Goal: Task Accomplishment & Management: Complete application form

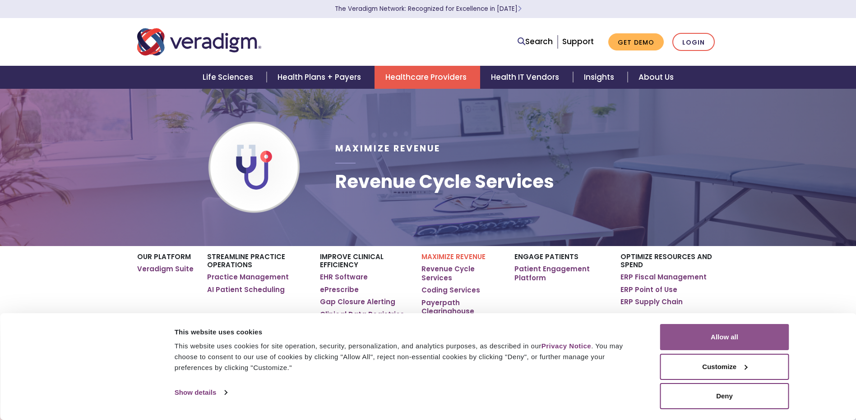
click at [775, 331] on button "Allow all" at bounding box center [724, 337] width 129 height 26
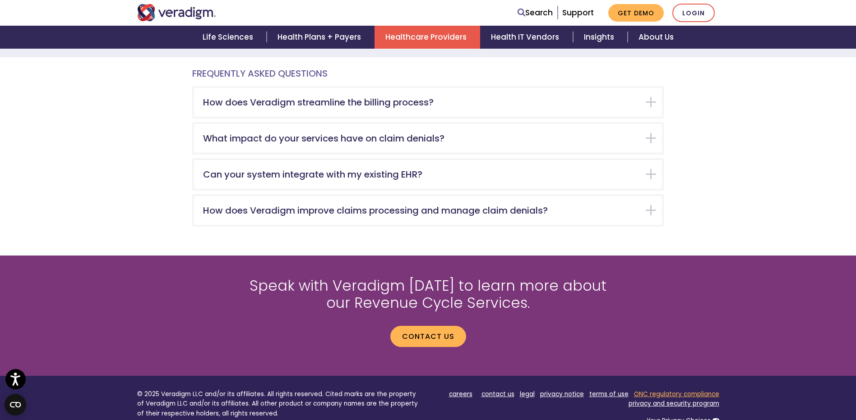
scroll to position [1669, 0]
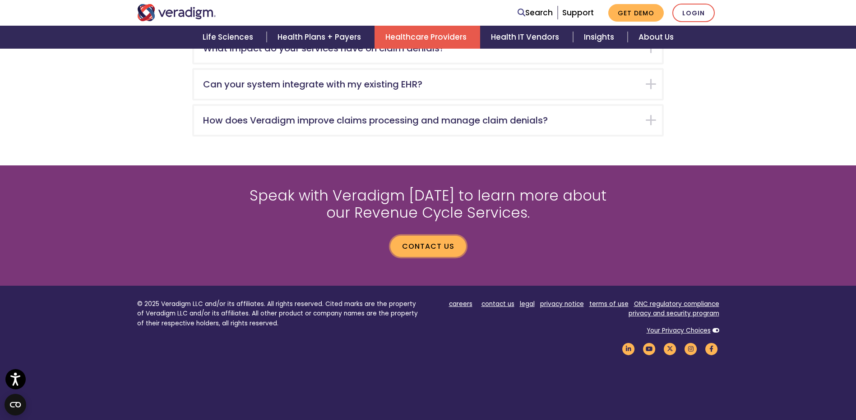
click at [433, 237] on link "Contact Us" at bounding box center [428, 246] width 76 height 21
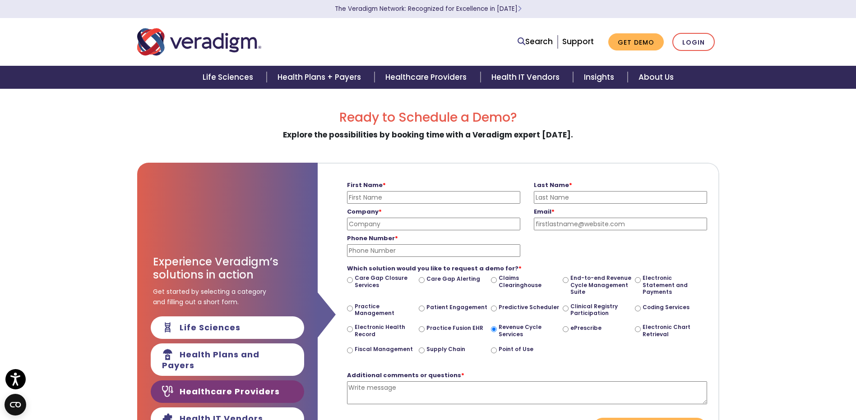
click at [380, 197] on input "First Name *" at bounding box center [433, 197] width 173 height 13
type input "[PERSON_NAME]"
type input "BESLC"
type input "[PERSON_NAME][EMAIL_ADDRESS][DOMAIN_NAME]"
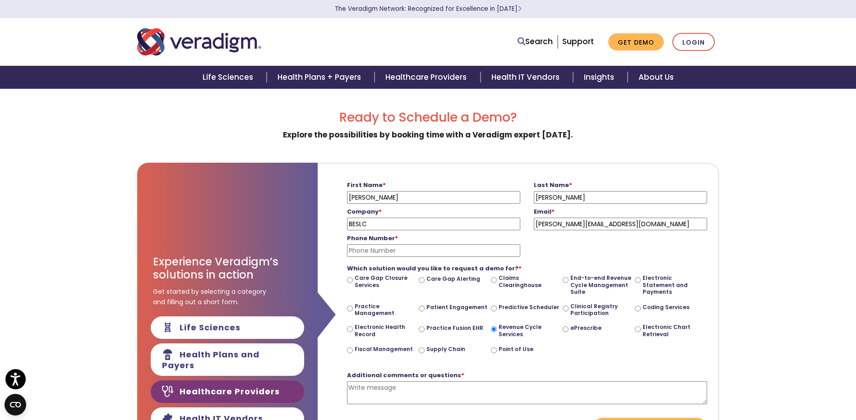
type input "6173141818"
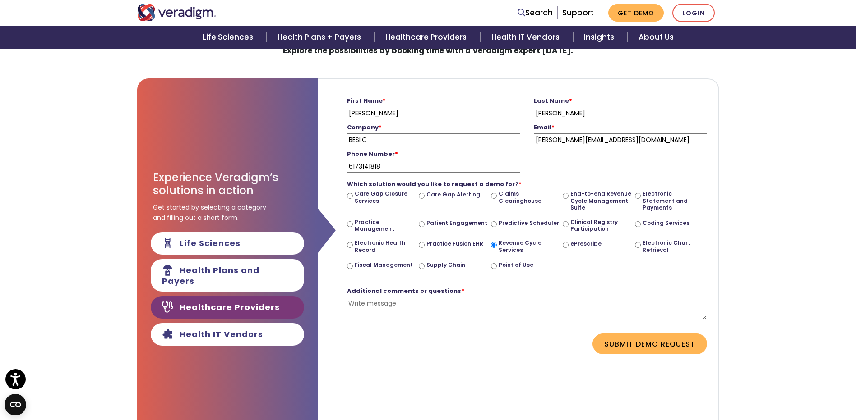
scroll to position [90, 0]
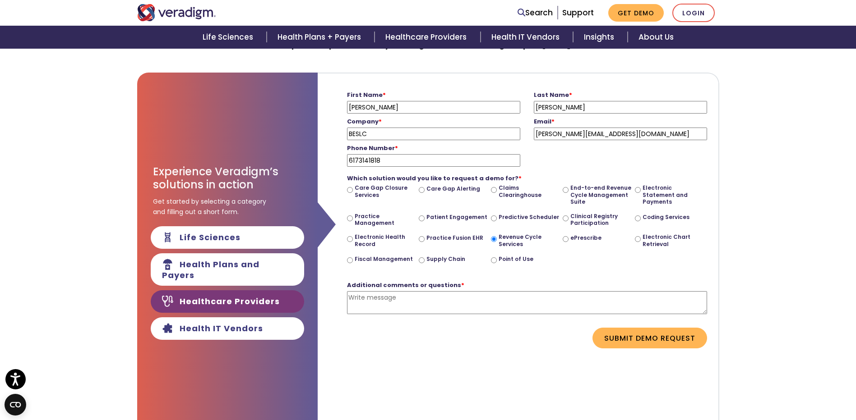
click at [368, 301] on textarea "Additional comments or questions *" at bounding box center [527, 302] width 360 height 23
click at [443, 296] on textarea "What is the charge to mange facility billing" at bounding box center [527, 302] width 360 height 23
click at [501, 295] on textarea "What is the charge to mange ASC facility billing" at bounding box center [527, 302] width 360 height 23
type textarea "What is the charge to mange ASC facility billing?"
click at [641, 341] on button "Submit Demo Request" at bounding box center [649, 338] width 115 height 21
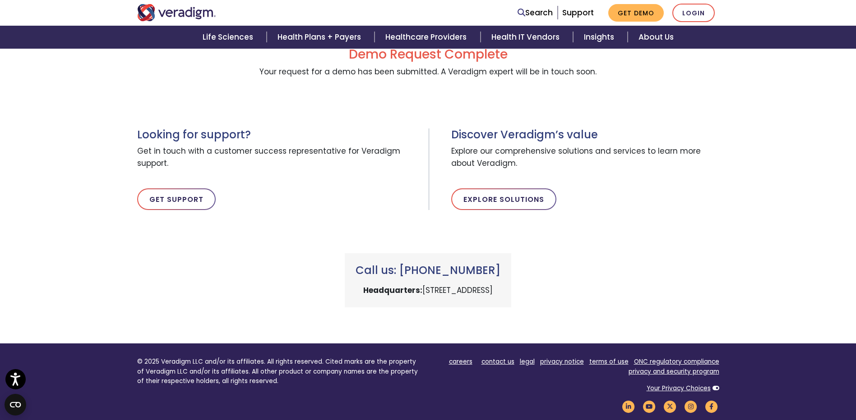
scroll to position [0, 0]
